Goal: Find specific page/section: Find specific page/section

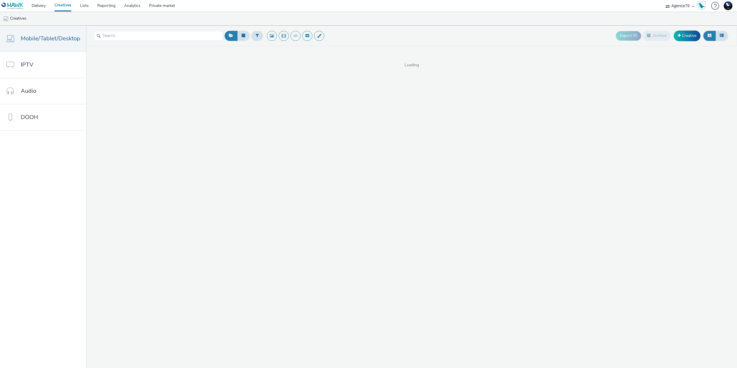
select select "1af74716-c7b8-4ca4-b29b-7ca2b7f71c32"
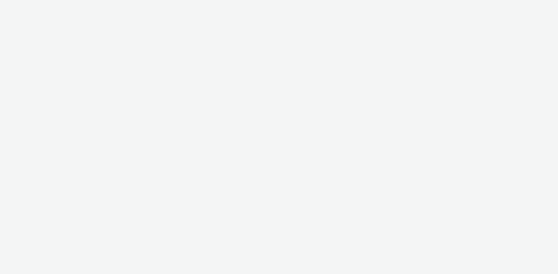
select select "1af74716-c7b8-4ca4-b29b-7ca2b7f71c32"
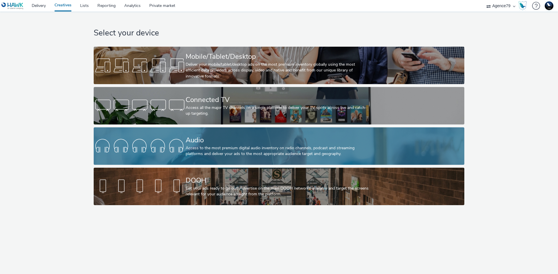
click at [233, 145] on div "Access to the most premium digital audio inventory on radio channels, podcast a…" at bounding box center [277, 151] width 184 height 12
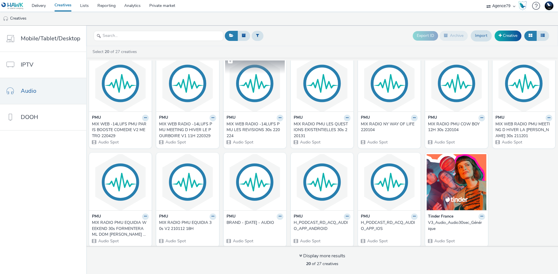
scroll to position [110, 0]
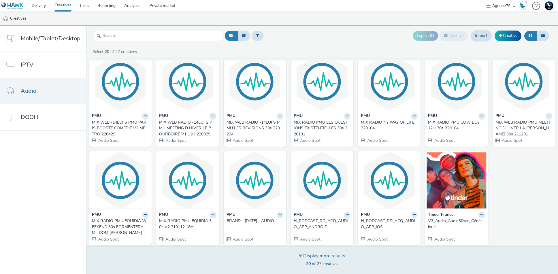
click at [299, 253] on icon at bounding box center [300, 255] width 3 height 5
click at [300, 255] on icon at bounding box center [300, 255] width 3 height 5
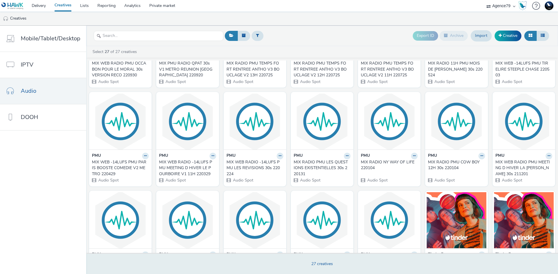
scroll to position [0, 0]
